Goal: Task Accomplishment & Management: Use online tool/utility

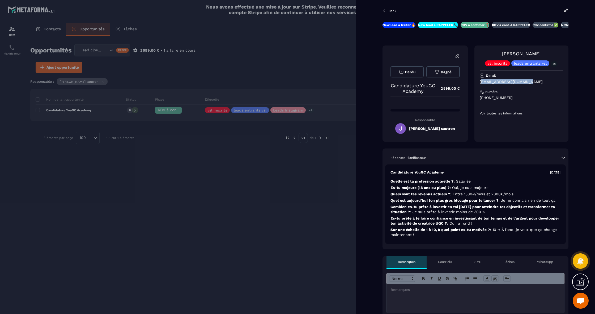
scroll to position [0, 1]
drag, startPoint x: 0, startPoint y: 0, endPoint x: 473, endPoint y: 83, distance: 480.4
click at [473, 83] on div "Perdu Gagné Candidature YouGC Academy 2 599,00 € Responsable [PERSON_NAME] saut…" at bounding box center [476, 93] width 186 height 96
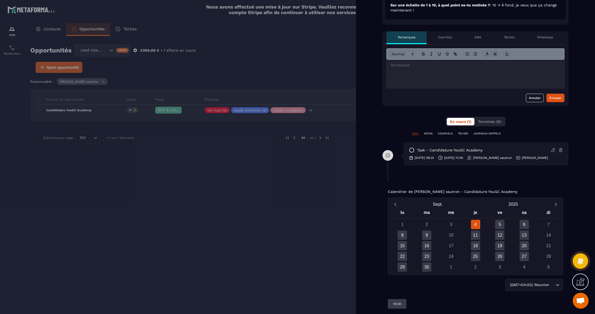
scroll to position [224, 0]
click at [497, 226] on div "5" at bounding box center [499, 223] width 9 height 9
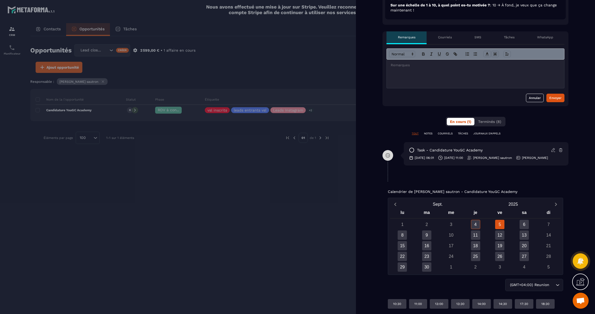
scroll to position [0, 0]
click at [475, 224] on div "4" at bounding box center [475, 223] width 9 height 9
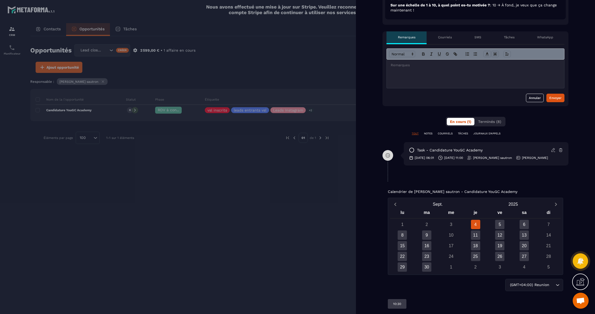
scroll to position [224, 0]
click at [505, 223] on div "5" at bounding box center [500, 223] width 24 height 9
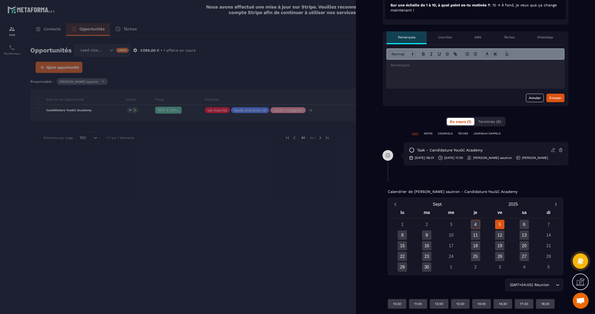
click at [565, 274] on div "Calendrier de [PERSON_NAME] - Candidature YouGC Academy [DATE] lu ma me je ve s…" at bounding box center [476, 249] width 186 height 130
click at [222, 184] on div at bounding box center [297, 157] width 595 height 314
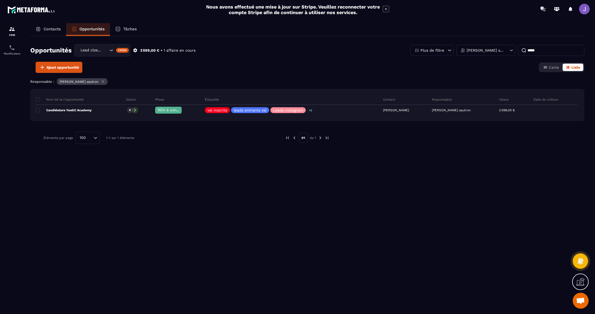
click at [543, 50] on input "*****" at bounding box center [551, 50] width 66 height 11
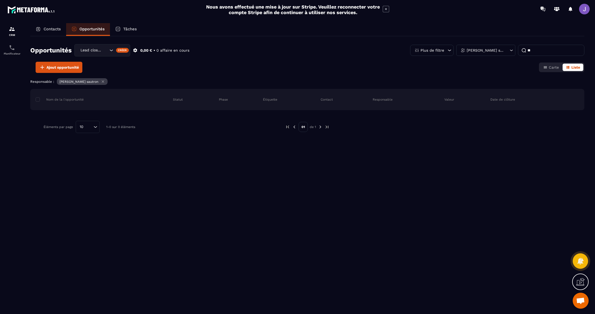
type input "*"
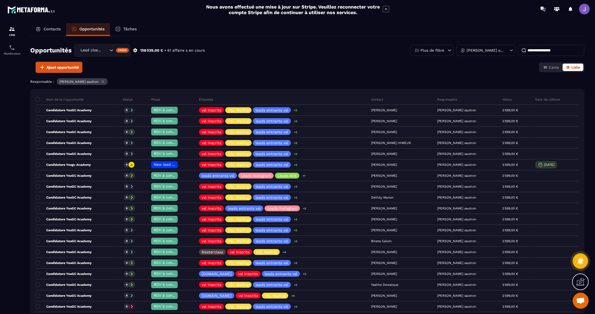
paste input "**********"
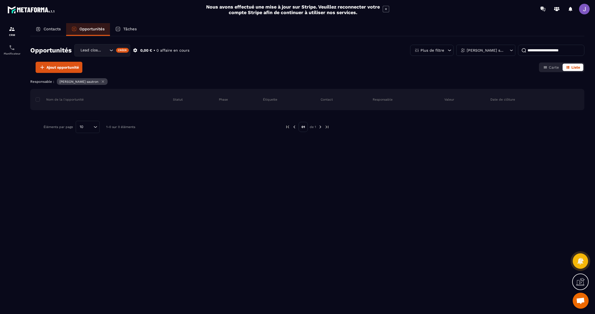
type input "**********"
click at [125, 29] on p "Tâches" at bounding box center [130, 29] width 14 height 5
